Goal: Task Accomplishment & Management: Complete application form

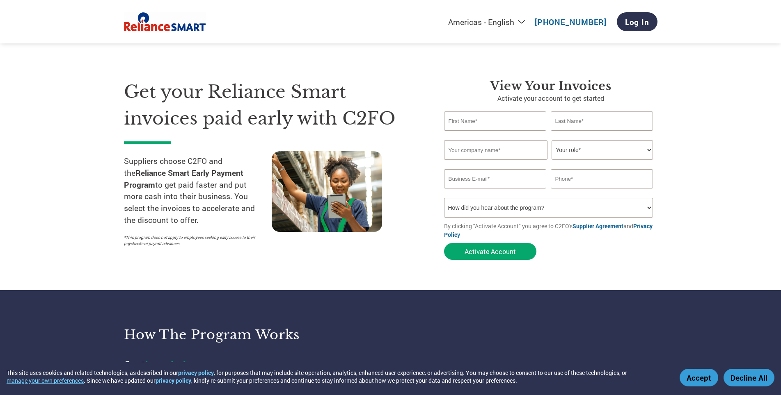
click at [518, 125] on input "text" at bounding box center [495, 121] width 103 height 19
type input "Sohil"
type input "Sarvaiya"
type input "Pankaj"
click at [551, 140] on select "Your role* CFO Controller Credit Manager Finance Director Treasurer CEO Preside…" at bounding box center [601, 150] width 101 height 20
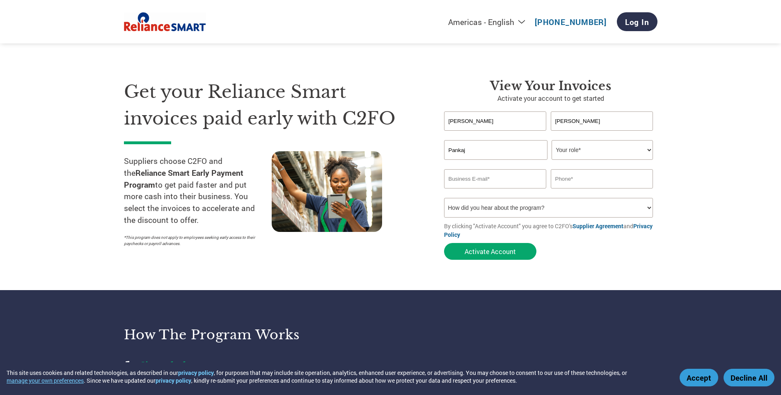
select select "OFFICE_MANAGER"
click option "Office Manager" at bounding box center [0, 0] width 0 height 0
click at [470, 181] on input "email" at bounding box center [495, 178] width 103 height 19
type input "sohil@pankajmercantile.com"
type input "9"
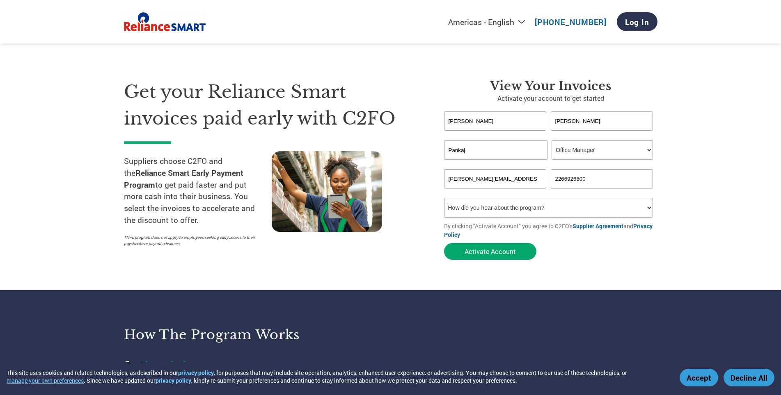
type input "2266926800"
select select "Email"
click option "Email" at bounding box center [0, 0] width 0 height 0
click at [509, 248] on button "Activate Account" at bounding box center [490, 251] width 92 height 17
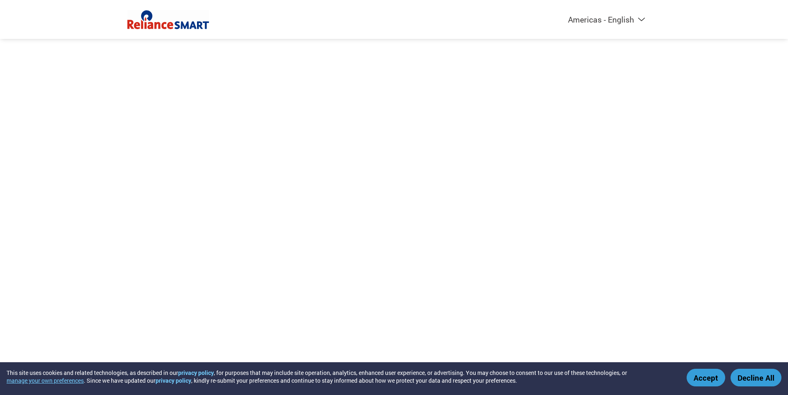
click at [706, 371] on button "Accept" at bounding box center [705, 378] width 39 height 18
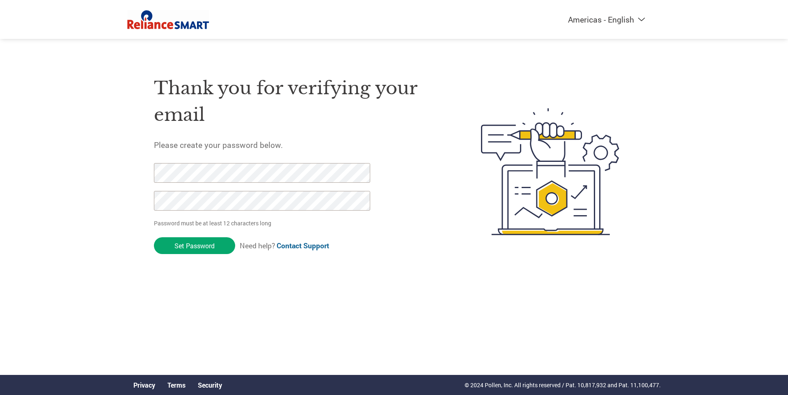
click at [228, 236] on form "Password must be at least 12 characters long Set Password Need help? Contact Su…" at bounding box center [269, 211] width 231 height 96
click at [213, 239] on input "Set Password" at bounding box center [194, 245] width 81 height 17
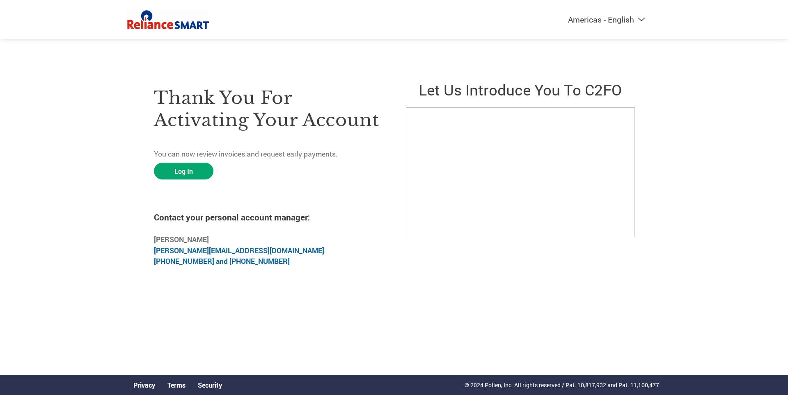
click at [591, 302] on html "This site uses cookies and related technologies, as described in our privacy po…" at bounding box center [394, 155] width 788 height 311
click at [176, 172] on link "Log In" at bounding box center [183, 171] width 59 height 17
